Goal: Find contact information: Find contact information

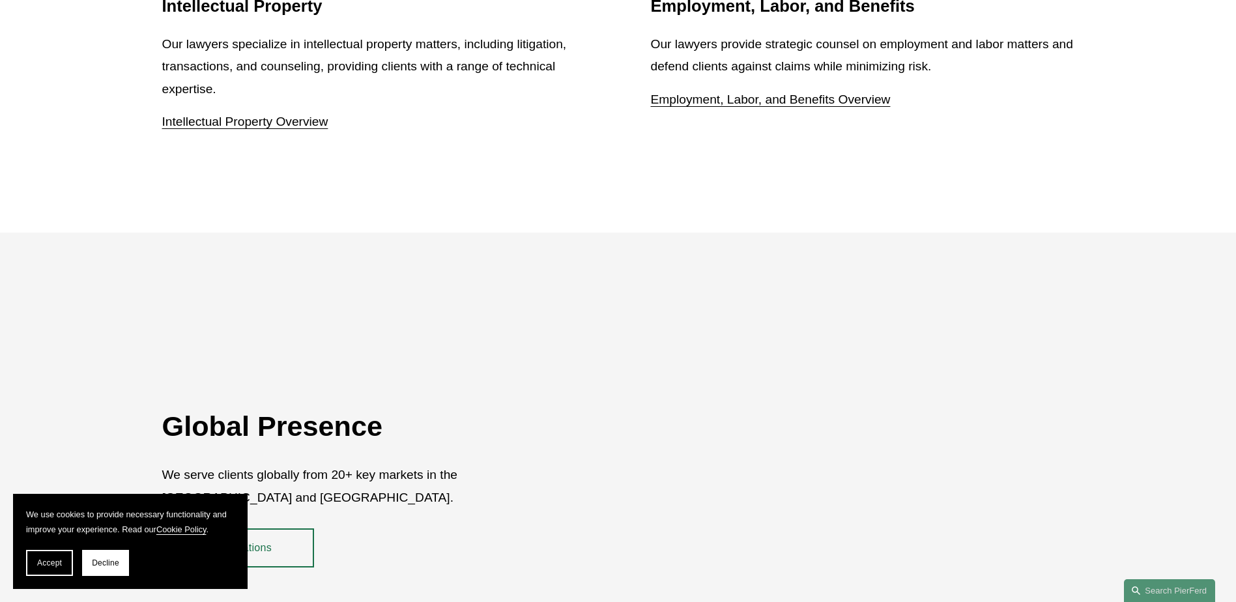
scroll to position [2020, 0]
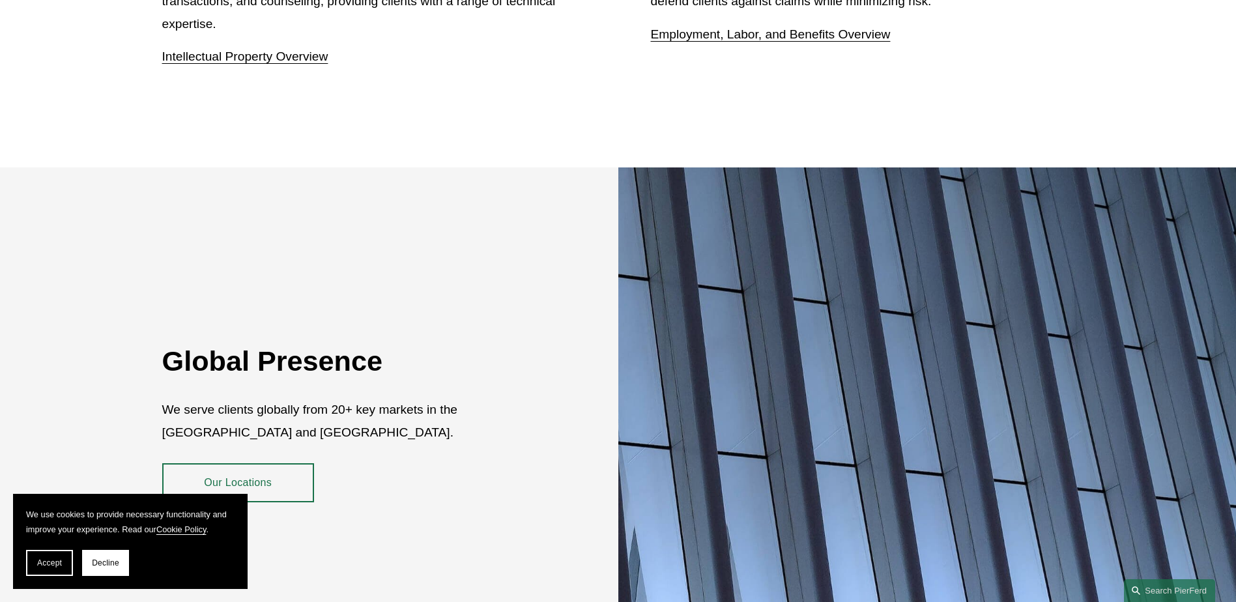
click at [57, 567] on span "Accept" at bounding box center [49, 563] width 25 height 9
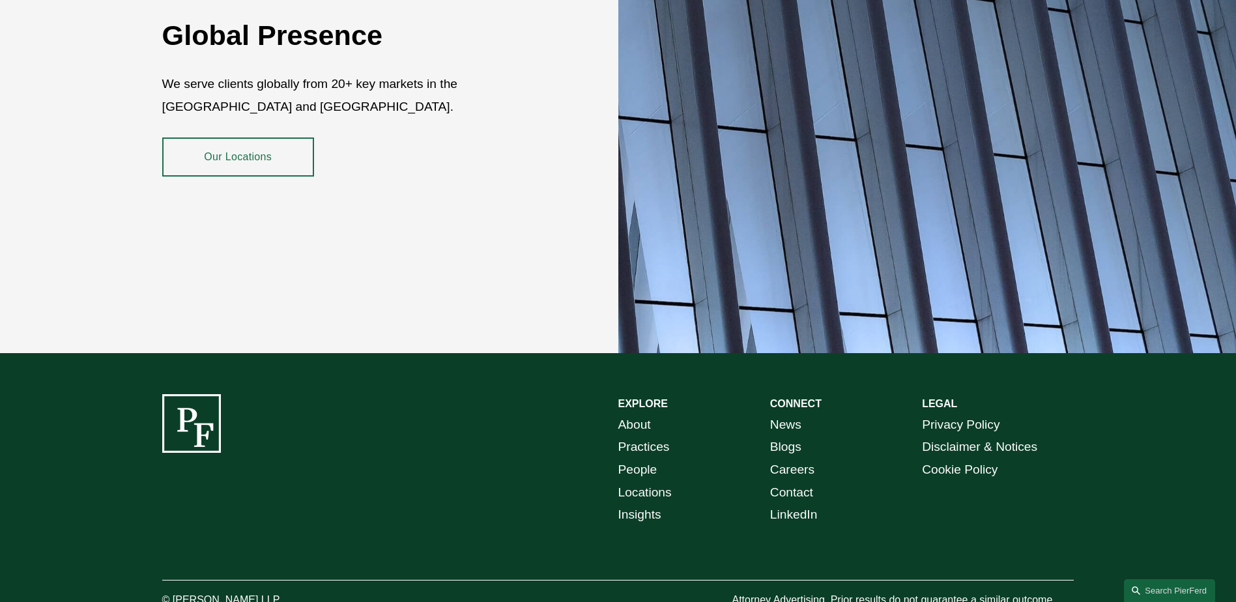
scroll to position [2384, 0]
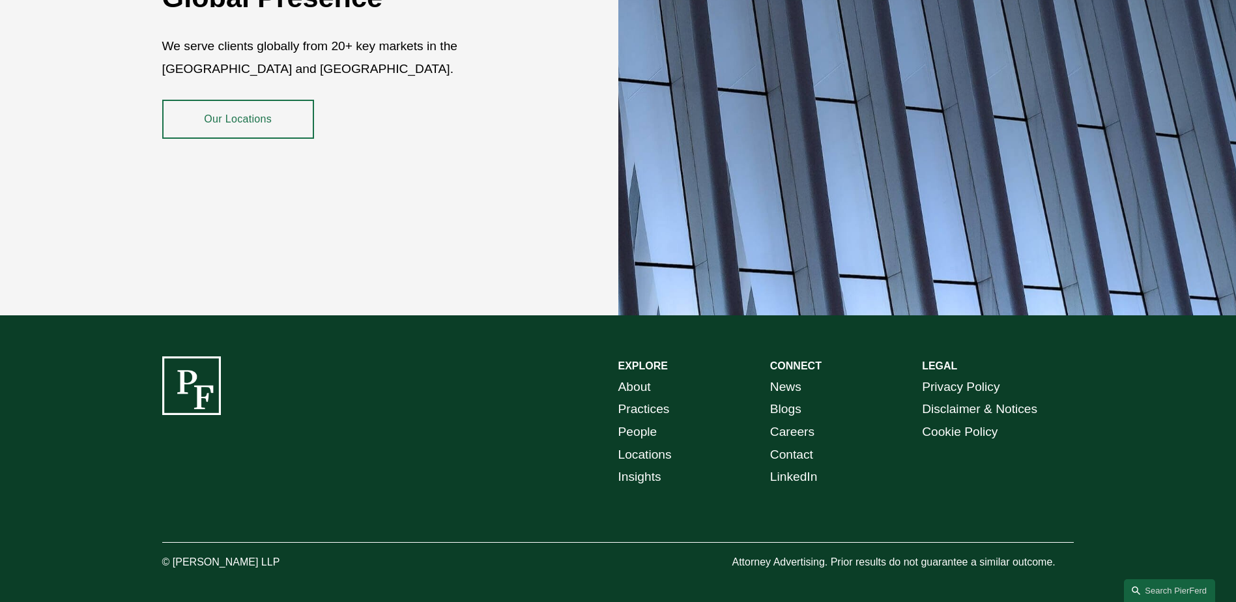
click at [642, 444] on link "Locations" at bounding box center [644, 455] width 53 height 23
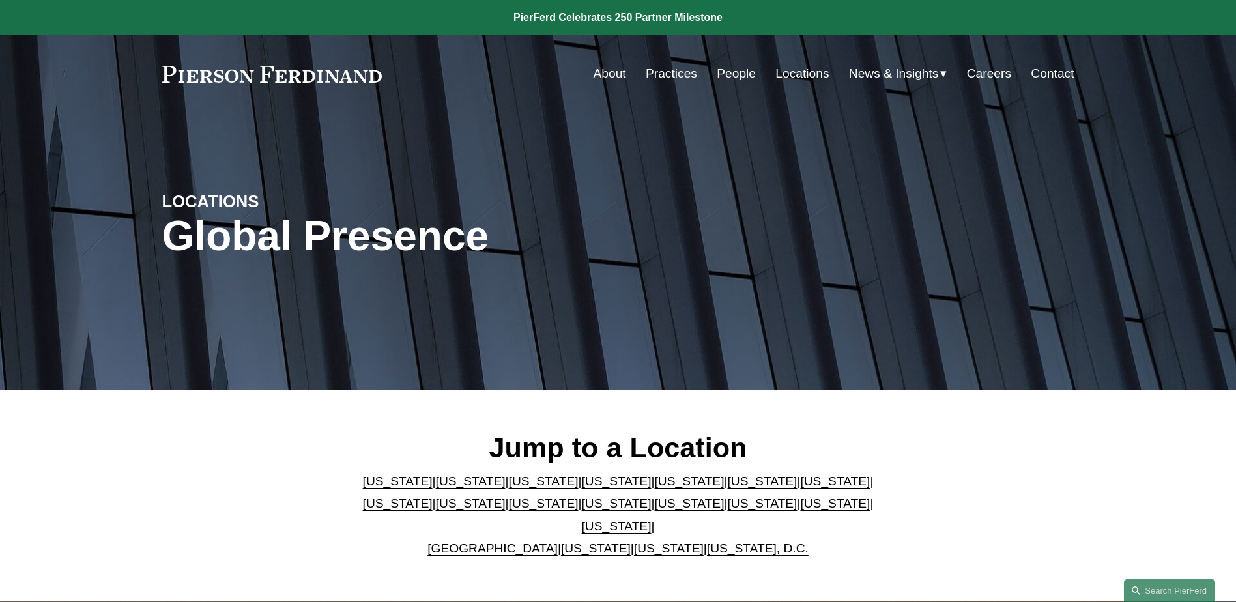
scroll to position [196, 0]
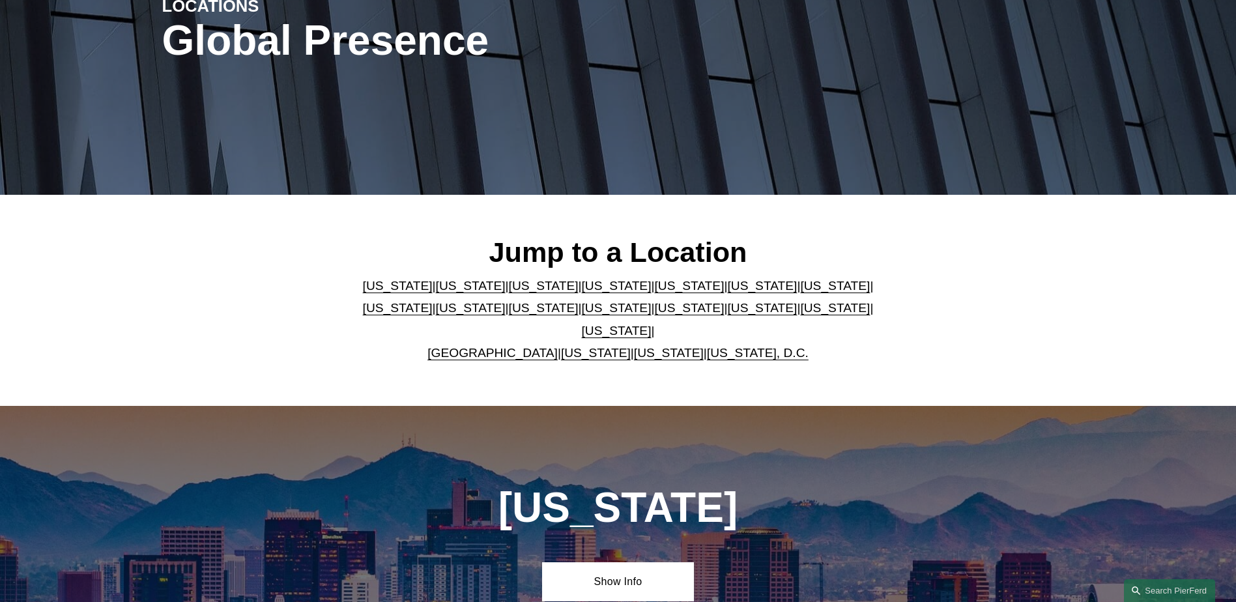
click at [494, 346] on link "United Kingdom" at bounding box center [493, 353] width 130 height 14
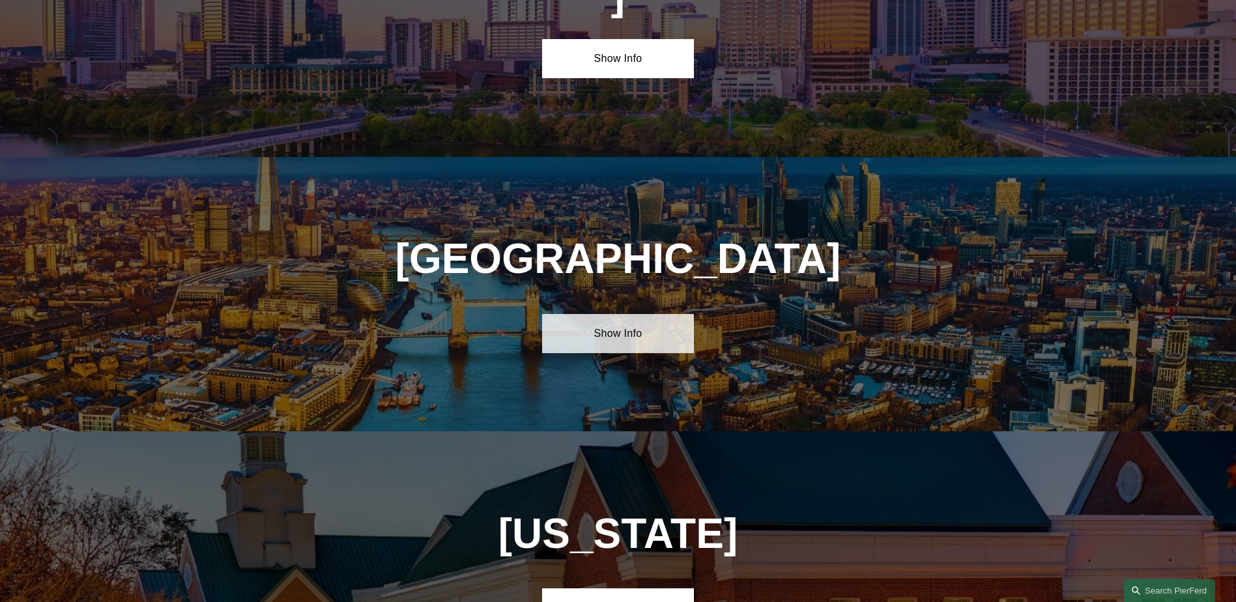
click at [603, 314] on link "Show Info" at bounding box center [618, 333] width 152 height 39
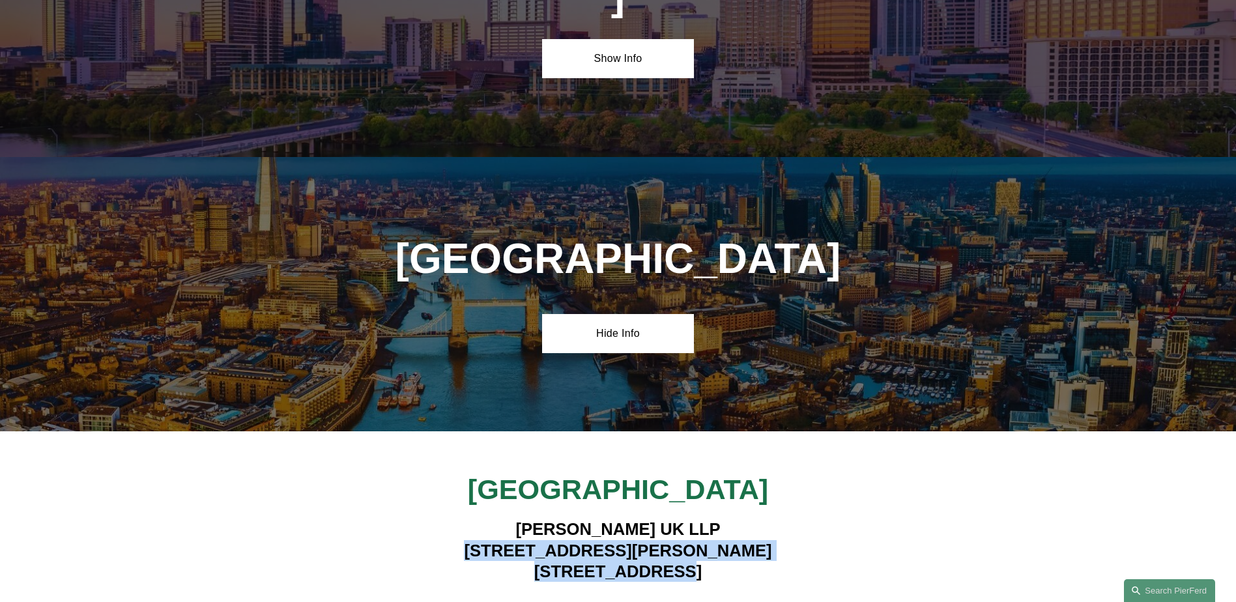
drag, startPoint x: 693, startPoint y: 413, endPoint x: 530, endPoint y: 385, distance: 165.4
click at [530, 519] on h4 "Pierson Ferdinand UK LLP 1 King William Street London EC4N 7BJ" at bounding box center [618, 550] width 380 height 63
copy h4 "1 King William Street London EC4N 7BJ"
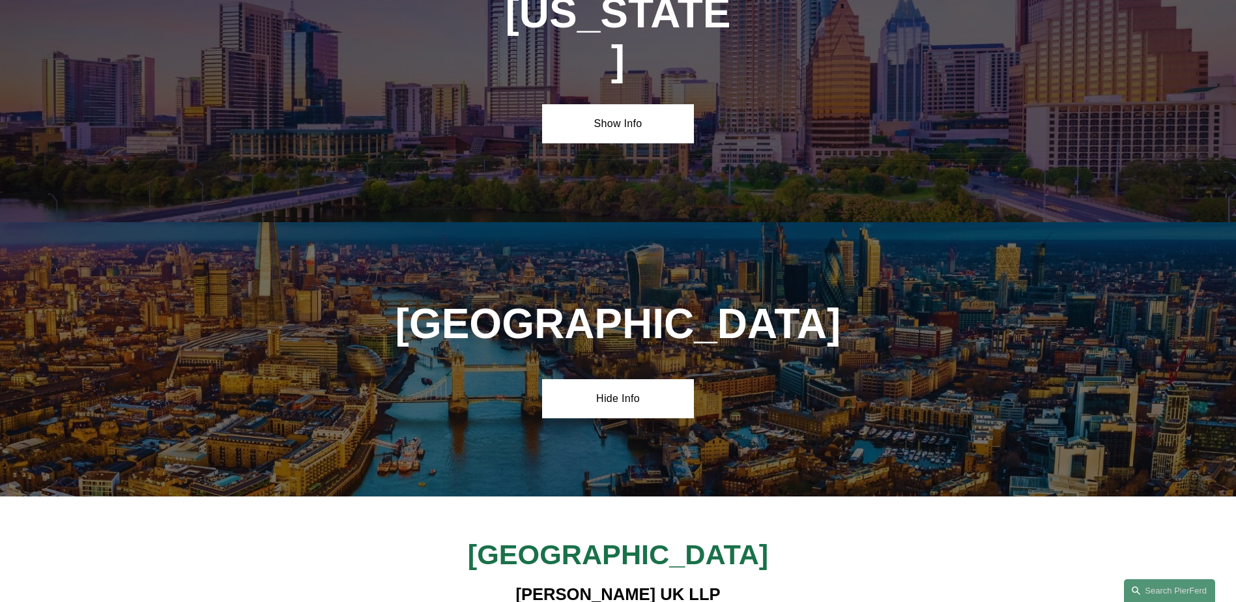
scroll to position [4774, 0]
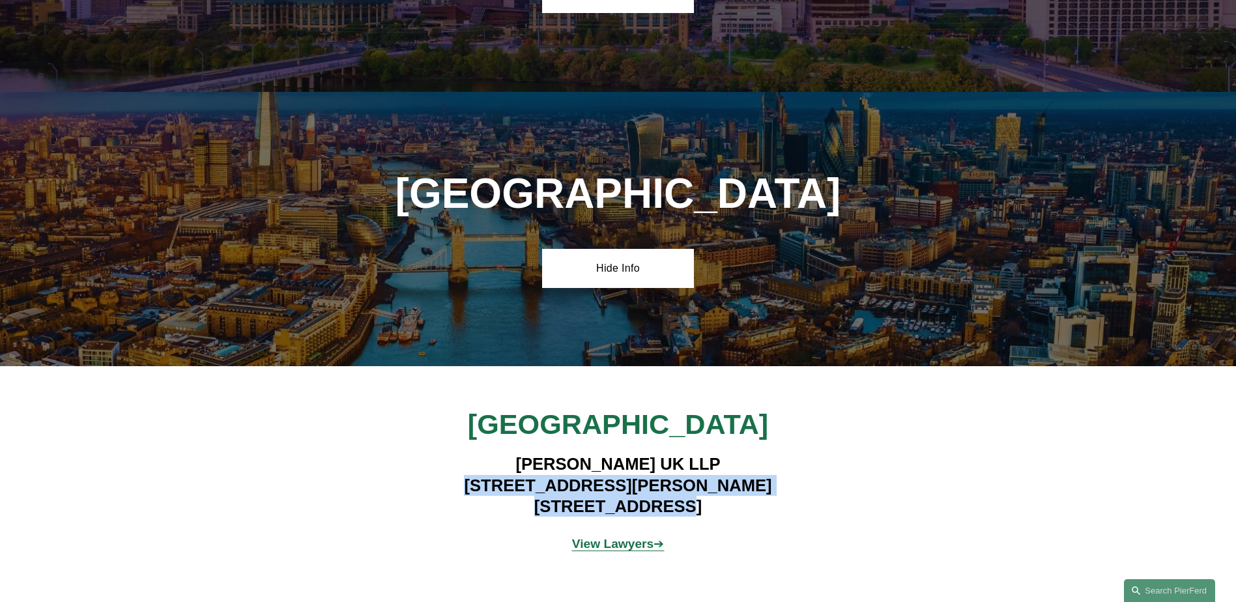
click at [619, 537] on strong "View Lawyers" at bounding box center [613, 544] width 82 height 14
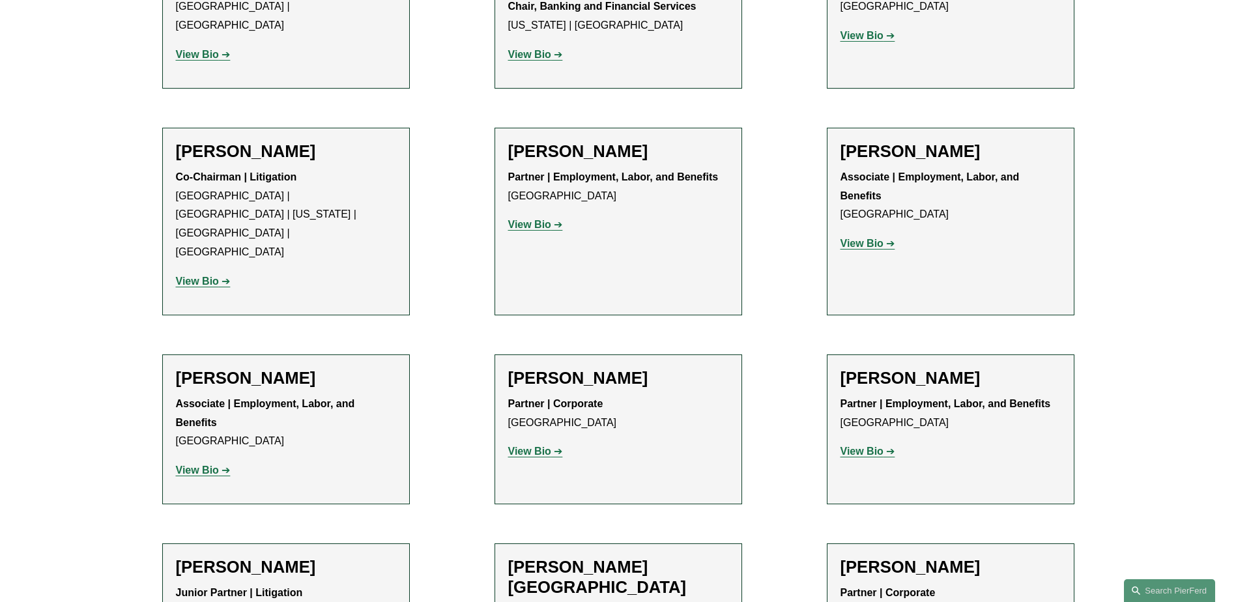
scroll to position [717, 0]
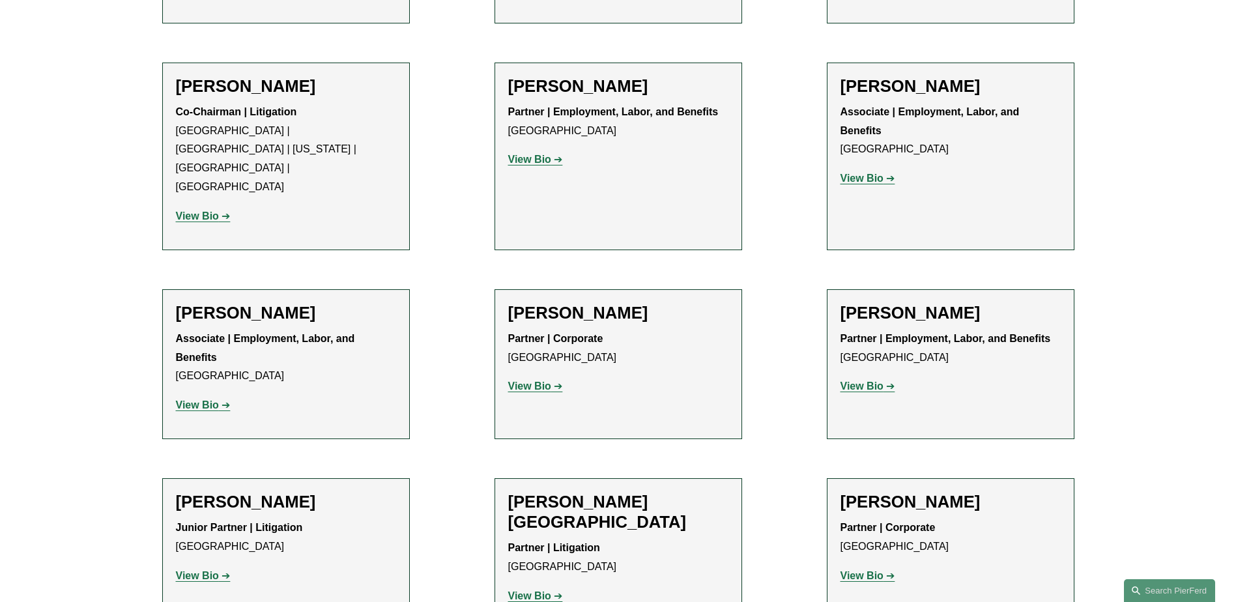
click at [190, 570] on strong "View Bio" at bounding box center [197, 575] width 43 height 11
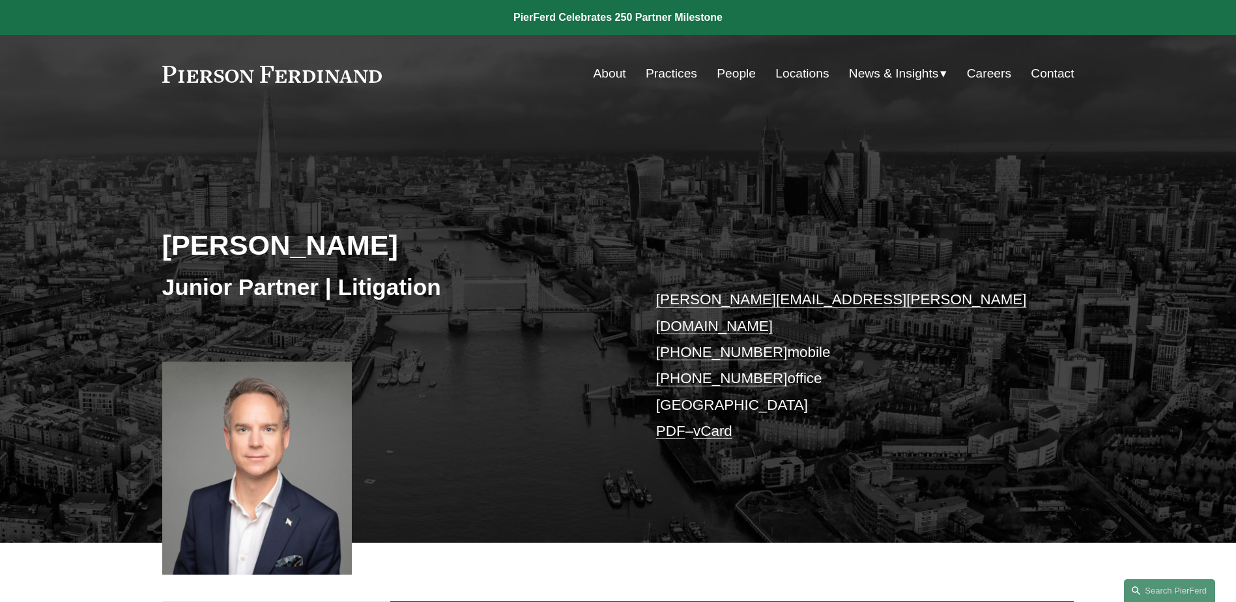
drag, startPoint x: 775, startPoint y: 329, endPoint x: 688, endPoint y: 327, distance: 86.7
click at [688, 327] on p "daniel.hayward-hughes@pierferd.com +44 73 5605 9422 mobile +44 20 4591 0429 off…" at bounding box center [846, 366] width 380 height 158
copy link "73 5605 9422"
click at [786, 388] on p "daniel.hayward-hughes@pierferd.com +44 73 5605 9422 mobile +44 20 4591 0429 off…" at bounding box center [846, 366] width 380 height 158
drag, startPoint x: 775, startPoint y: 351, endPoint x: 687, endPoint y: 356, distance: 88.1
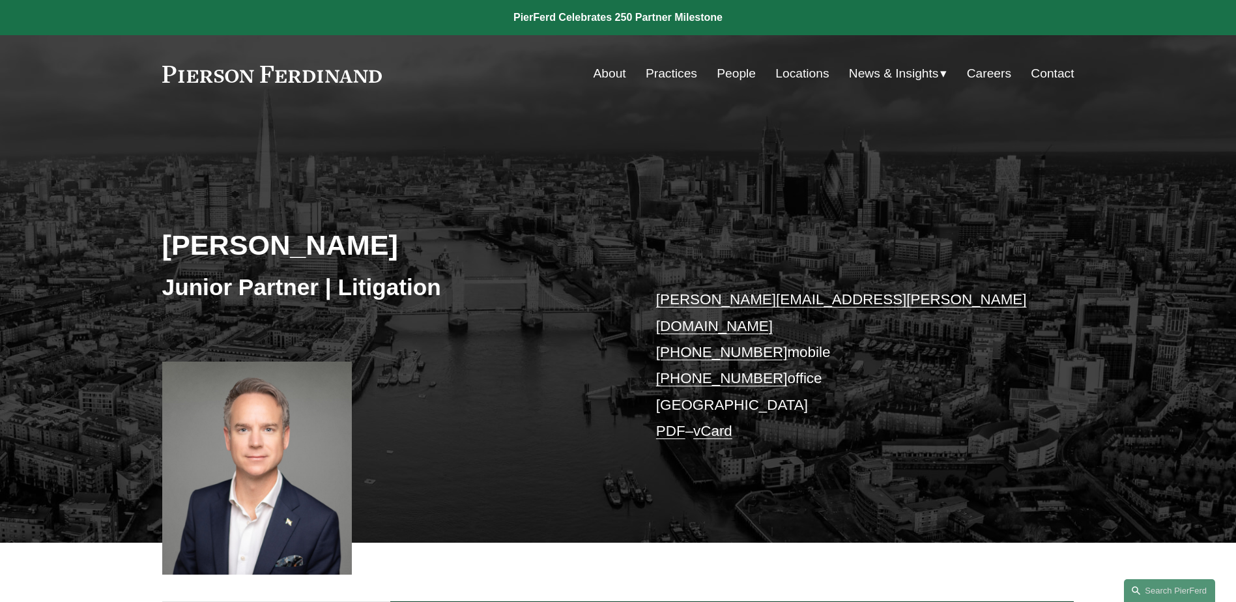
click at [687, 356] on p "daniel.hayward-hughes@pierferd.com +44 73 5605 9422 mobile +44 20 4591 0429 off…" at bounding box center [846, 366] width 380 height 158
copy link "20 4591 0429"
click at [1051, 69] on link "Contact" at bounding box center [1052, 73] width 43 height 25
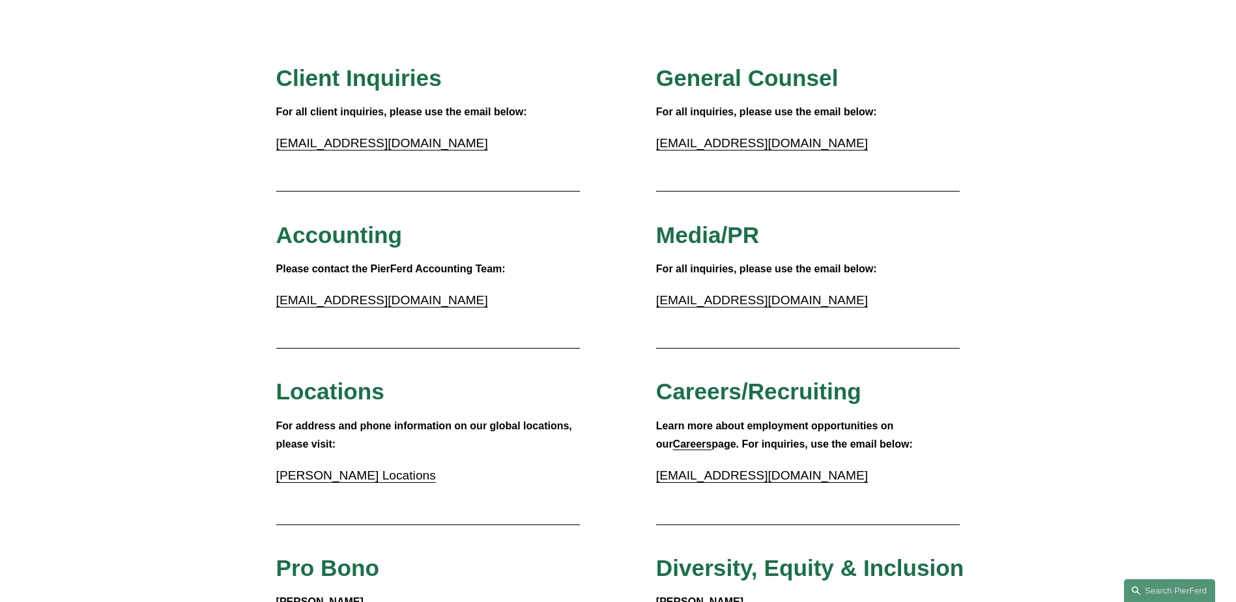
scroll to position [196, 0]
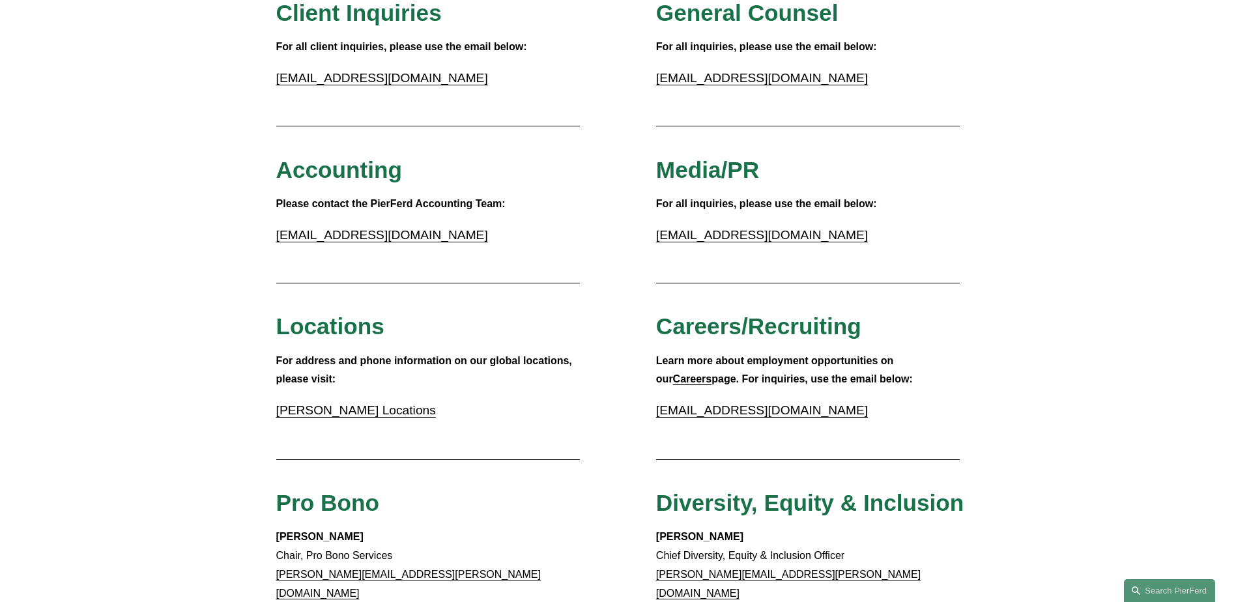
click at [345, 413] on link "[PERSON_NAME] Locations" at bounding box center [356, 410] width 160 height 14
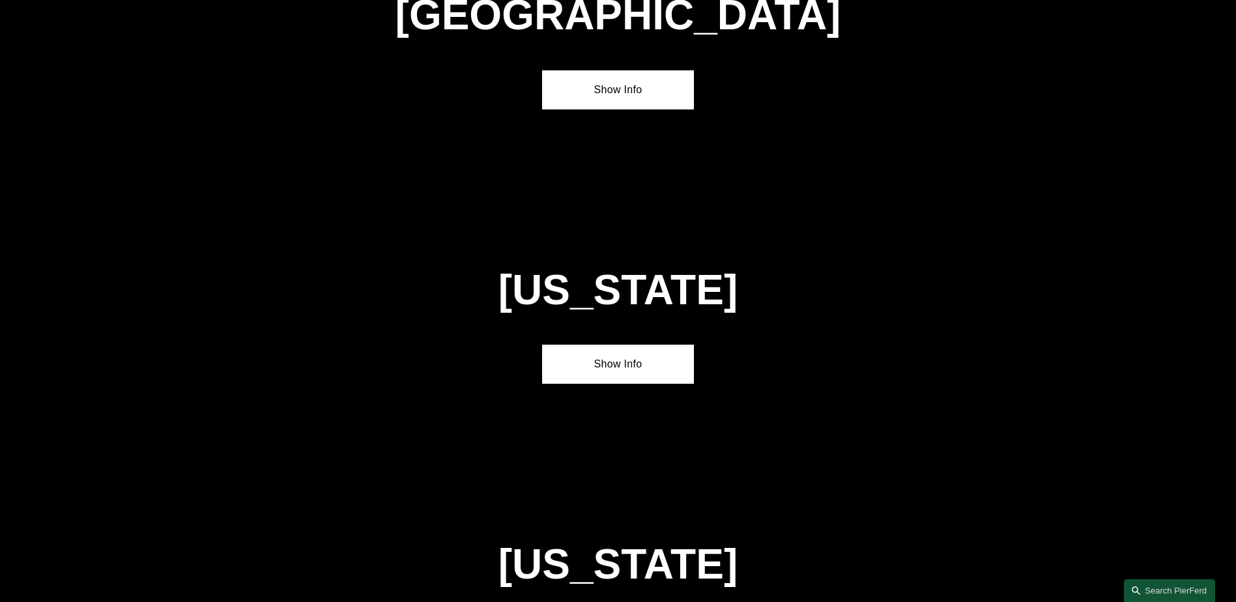
scroll to position [4692, 0]
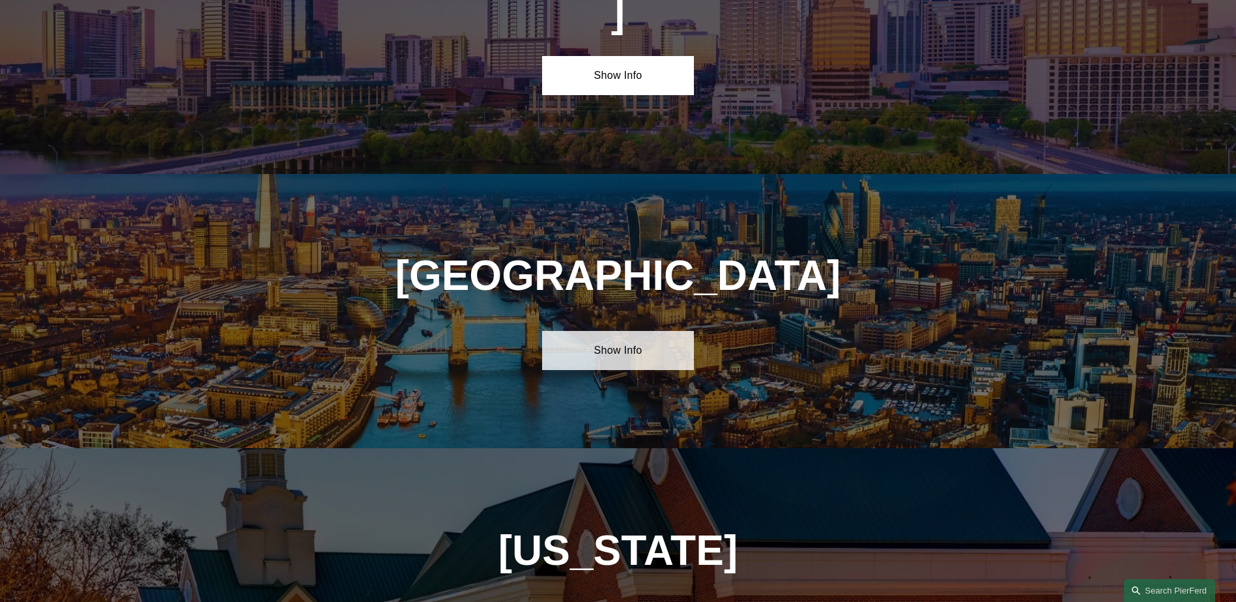
click at [625, 331] on link "Show Info" at bounding box center [618, 350] width 152 height 39
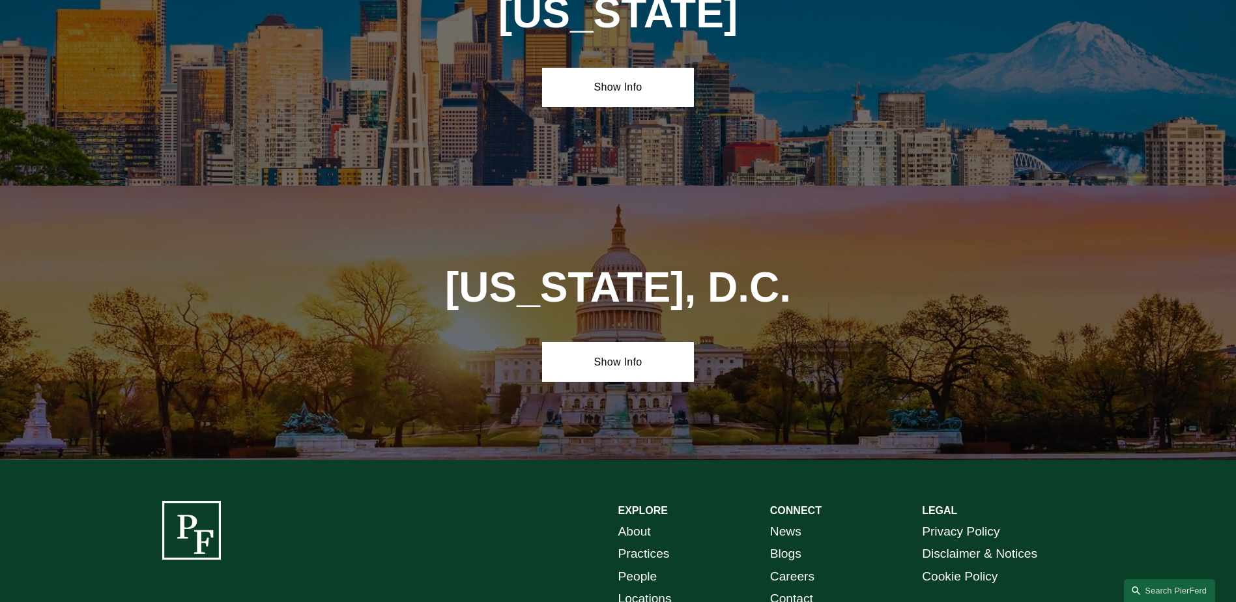
scroll to position [5547, 0]
